Goal: Navigation & Orientation: Find specific page/section

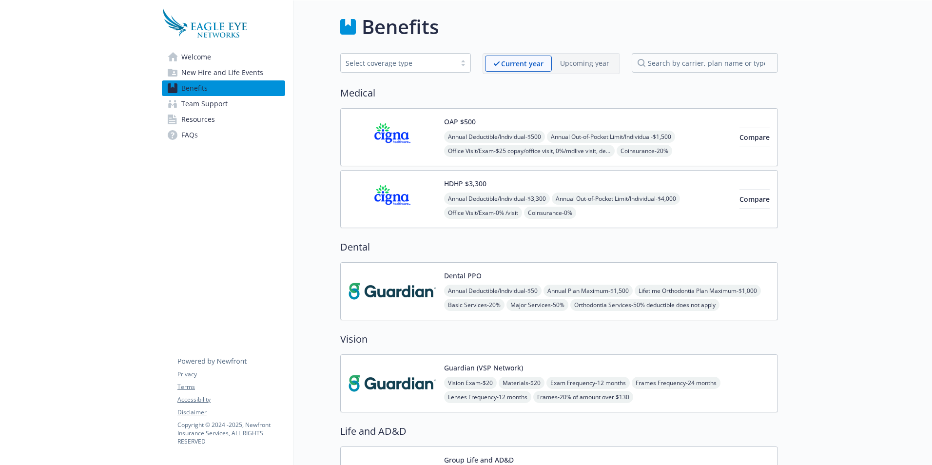
click at [196, 55] on span "Welcome" at bounding box center [196, 57] width 30 height 16
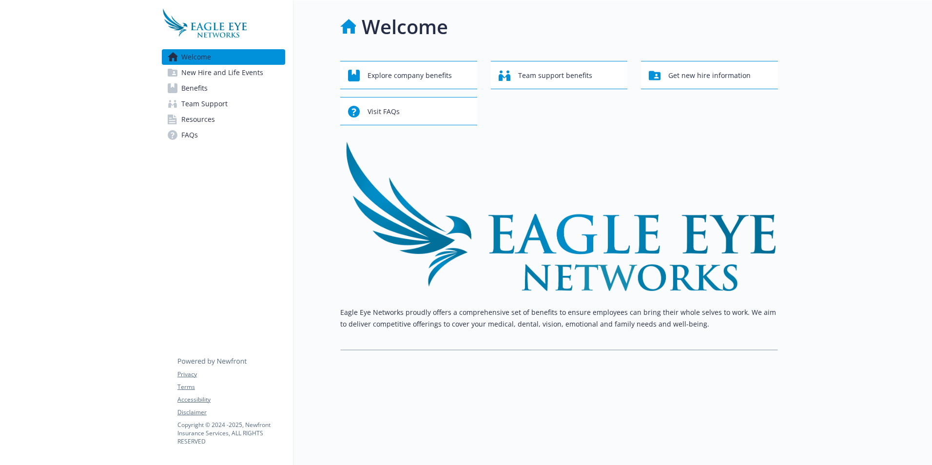
click at [205, 69] on span "New Hire and Life Events" at bounding box center [222, 73] width 82 height 16
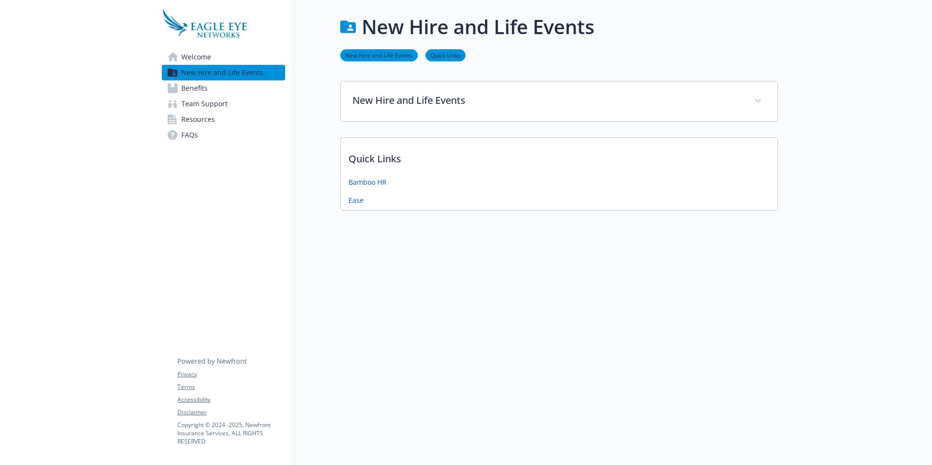
click at [201, 92] on span "Benefits" at bounding box center [194, 88] width 26 height 16
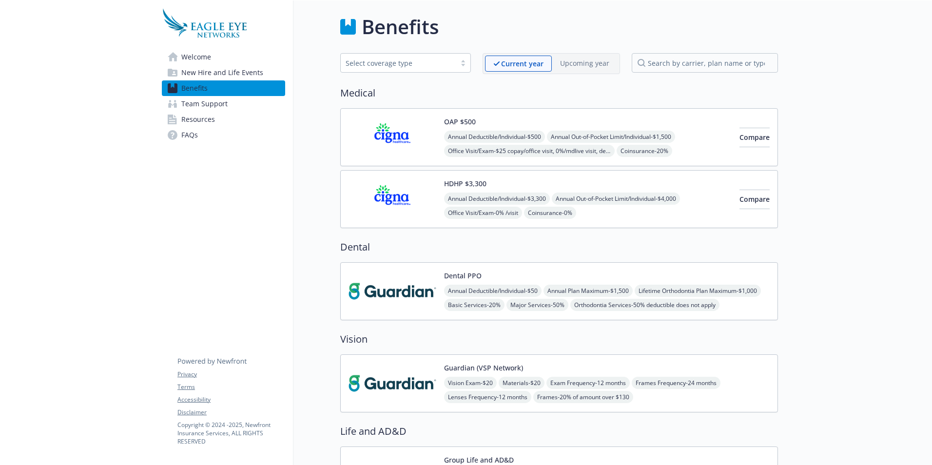
click at [202, 103] on span "Team Support" at bounding box center [204, 104] width 46 height 16
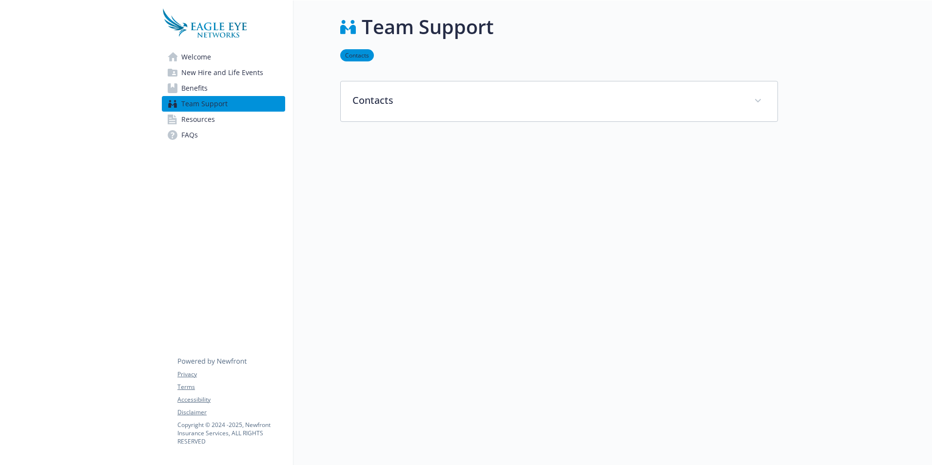
click at [204, 120] on span "Resources" at bounding box center [198, 120] width 34 height 16
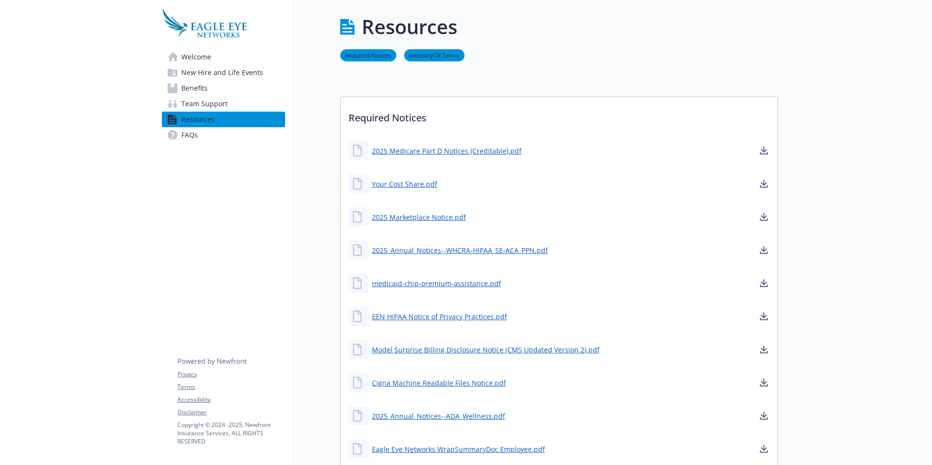
click at [190, 58] on span "Welcome" at bounding box center [196, 57] width 30 height 16
